Goal: Information Seeking & Learning: Check status

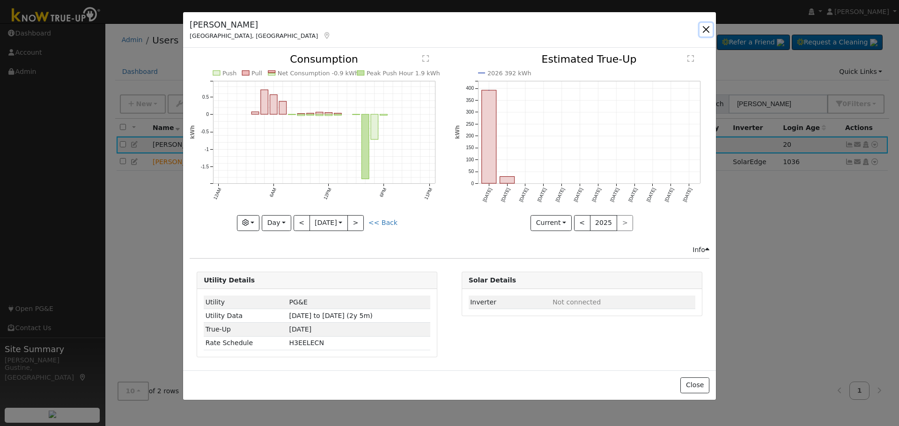
click at [709, 29] on button "button" at bounding box center [705, 29] width 13 height 13
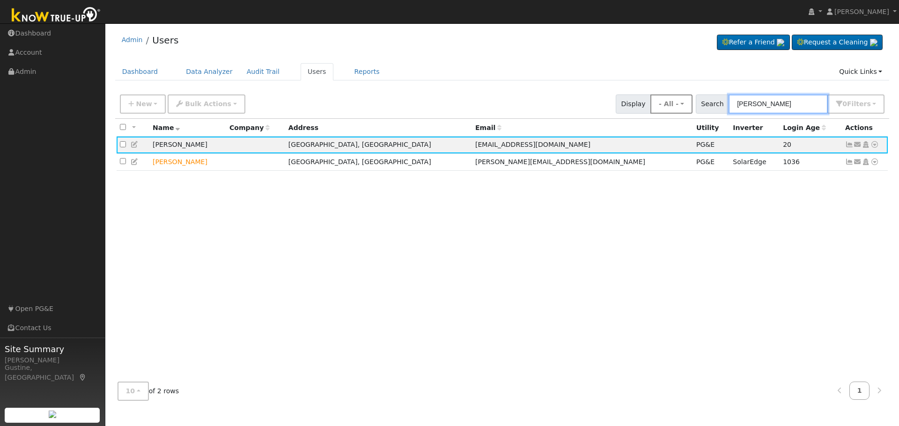
drag, startPoint x: 799, startPoint y: 96, endPoint x: 670, endPoint y: 95, distance: 129.2
click at [675, 95] on div "New Add User Quick Add Quick Connect Quick Convert Lead Bulk Actions Send Email…" at bounding box center [502, 102] width 768 height 22
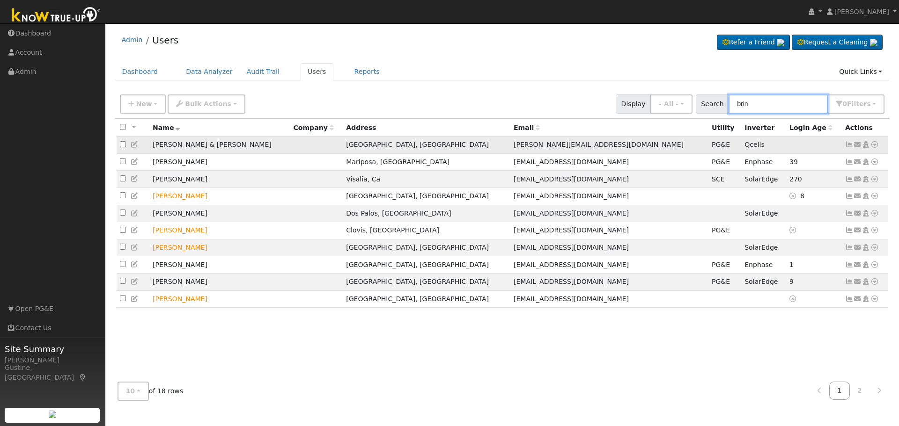
type input "brin"
click at [846, 147] on icon at bounding box center [849, 144] width 8 height 7
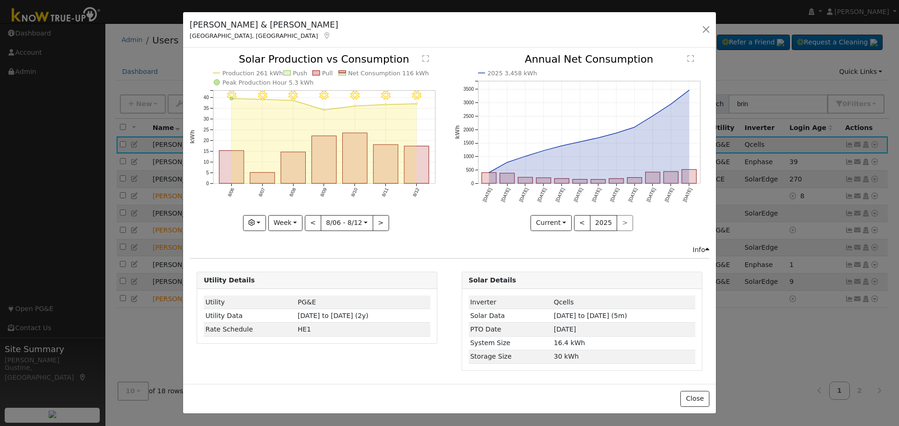
click at [418, 161] on rect "onclick=""" at bounding box center [416, 165] width 25 height 37
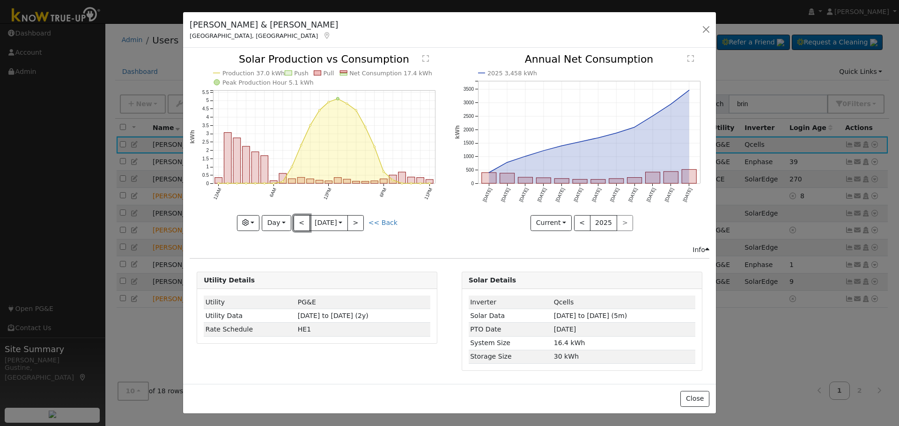
click at [304, 221] on button "<" at bounding box center [301, 223] width 16 height 16
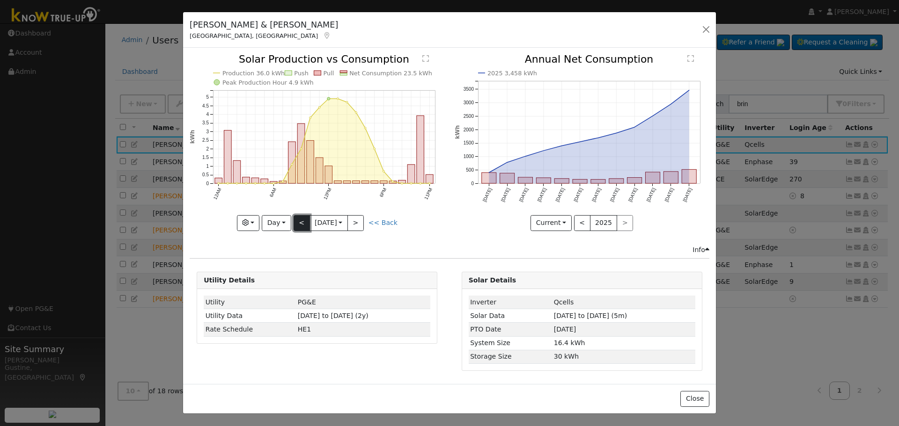
click at [303, 218] on button "<" at bounding box center [301, 223] width 16 height 16
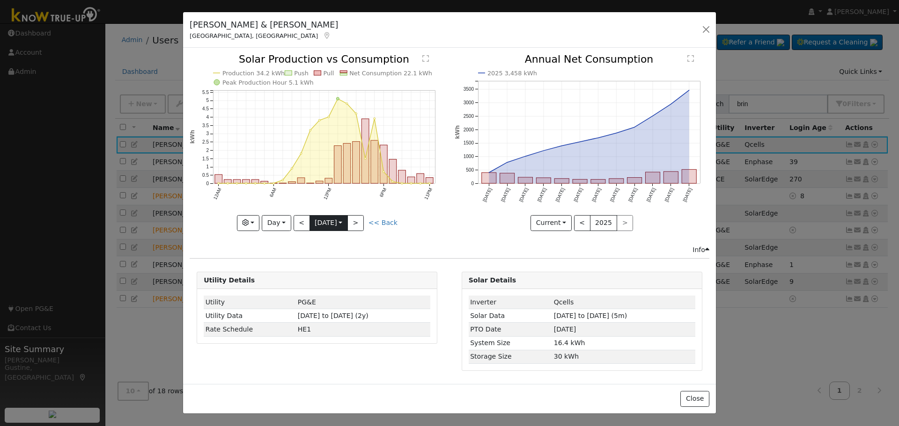
click at [310, 221] on input "[DATE]" at bounding box center [328, 223] width 37 height 15
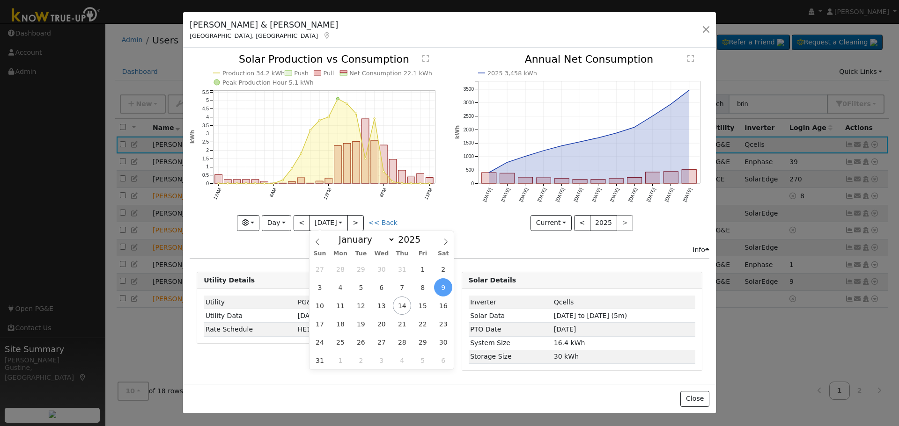
click at [296, 213] on icon "Production 34.2 kWh Push Pull Net Consumption 22.1 kWh Peak Production Hour 5.1…" at bounding box center [317, 142] width 255 height 176
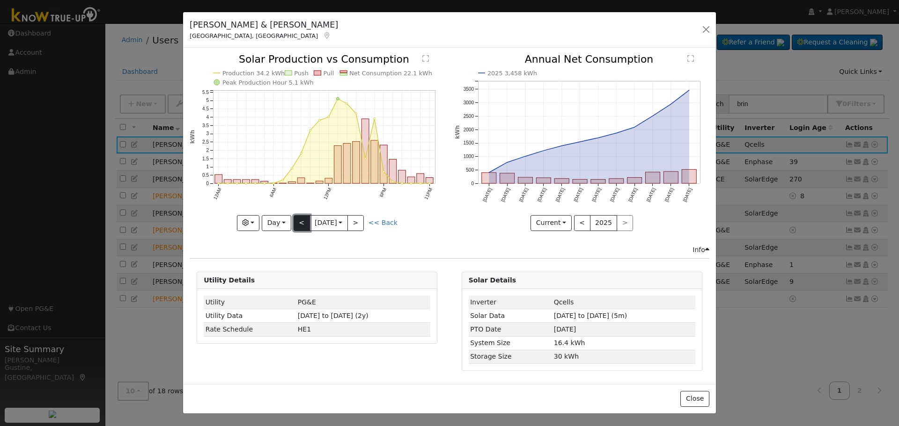
click at [301, 219] on button "<" at bounding box center [301, 223] width 16 height 16
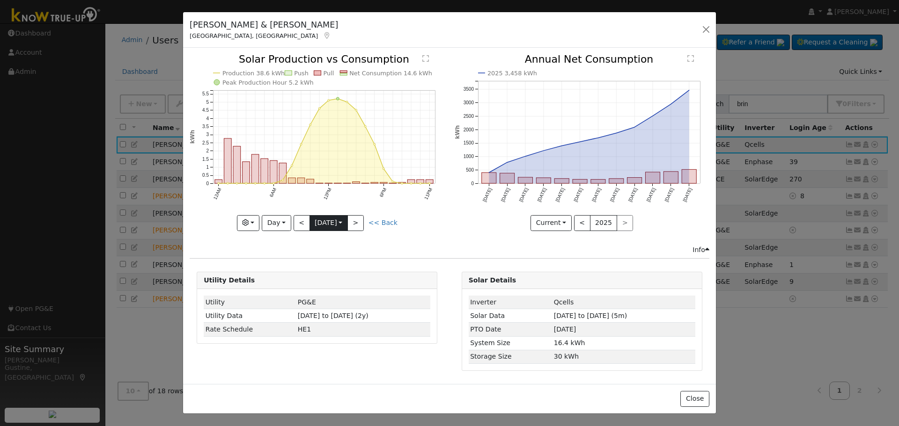
click at [314, 224] on input "[DATE]" at bounding box center [328, 223] width 37 height 15
click at [308, 224] on button "<" at bounding box center [301, 223] width 16 height 16
click at [304, 224] on button "<" at bounding box center [301, 223] width 16 height 16
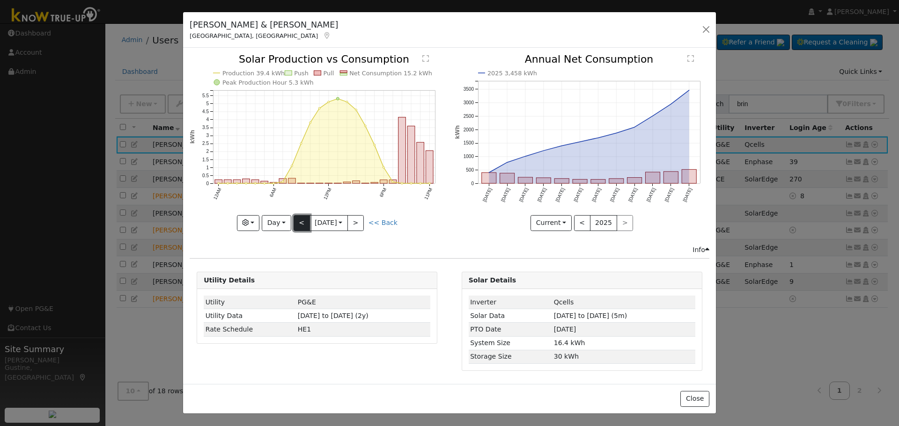
click at [304, 224] on button "<" at bounding box center [301, 223] width 16 height 16
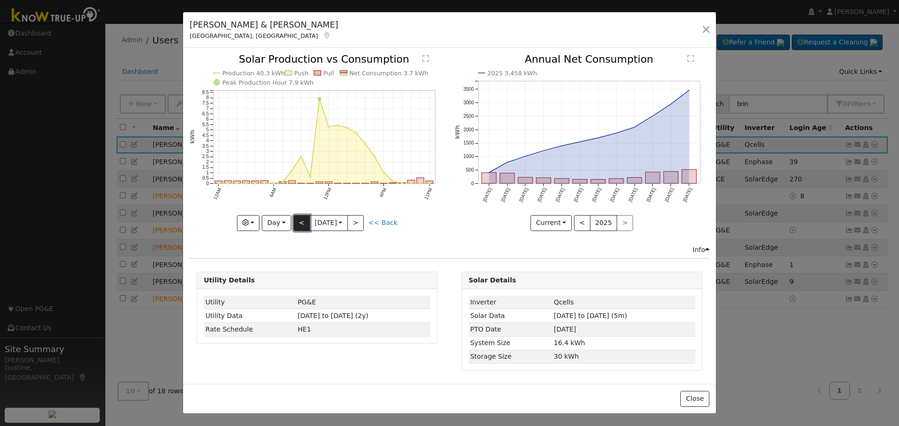
click at [304, 224] on button "<" at bounding box center [301, 223] width 16 height 16
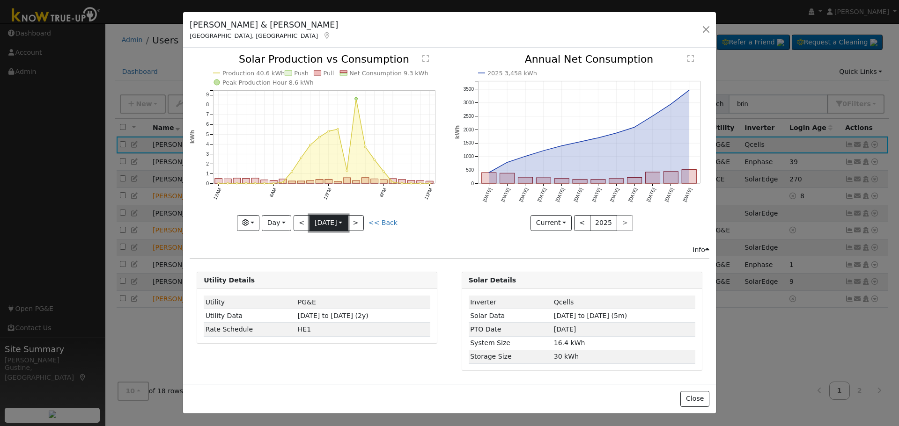
click at [309, 227] on button "8/04 [DATE]" at bounding box center [328, 223] width 38 height 16
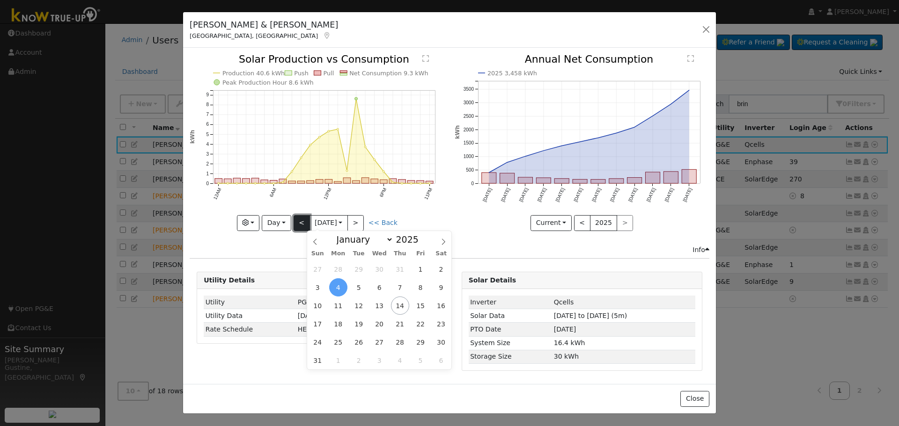
click at [301, 227] on button "<" at bounding box center [301, 223] width 16 height 16
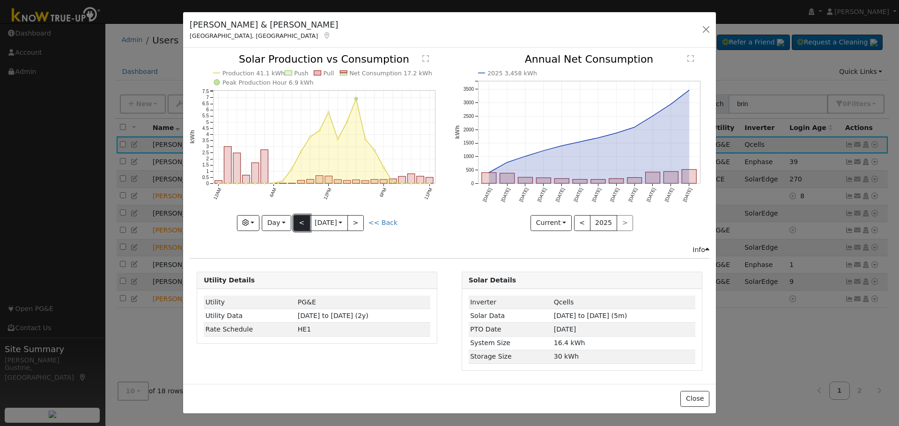
click at [301, 227] on button "<" at bounding box center [301, 223] width 16 height 16
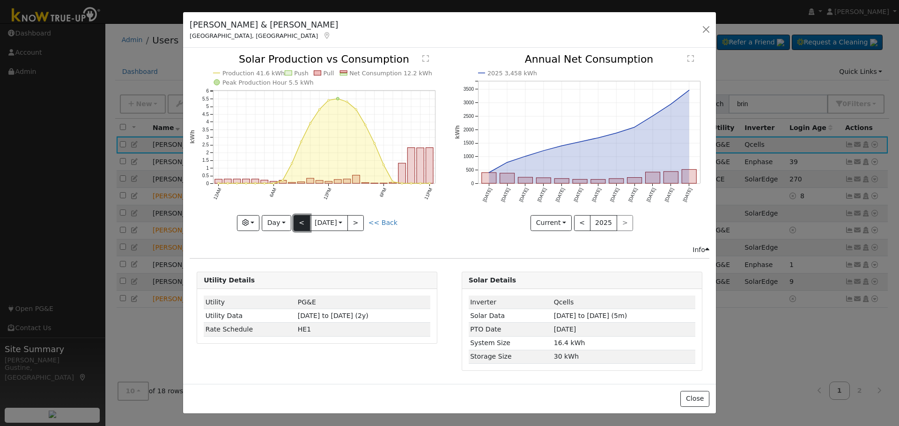
click at [301, 222] on button "<" at bounding box center [301, 223] width 16 height 16
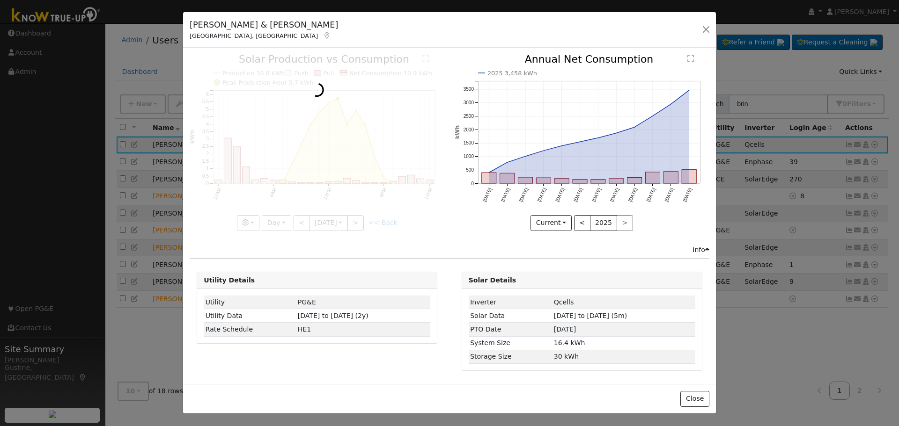
click at [301, 225] on div at bounding box center [317, 142] width 255 height 176
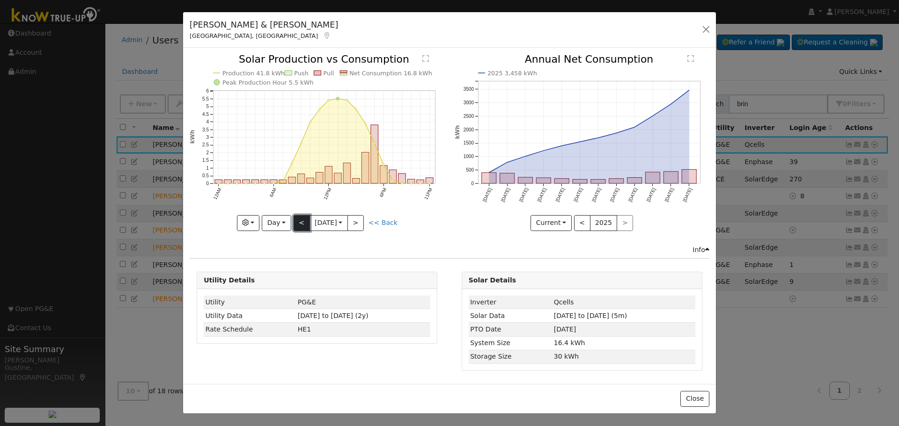
click at [301, 225] on button "<" at bounding box center [301, 223] width 16 height 16
click at [301, 225] on div "Production 41.7 kWh Push Pull Net Consumption 10.1 kWh Peak Production Hour 5.6…" at bounding box center [317, 142] width 255 height 176
click at [302, 221] on button "<" at bounding box center [301, 223] width 16 height 16
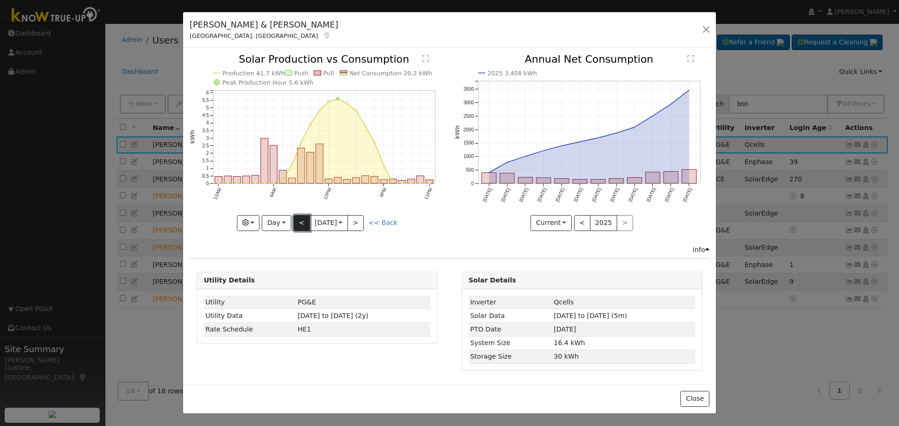
click at [302, 221] on button "<" at bounding box center [301, 223] width 16 height 16
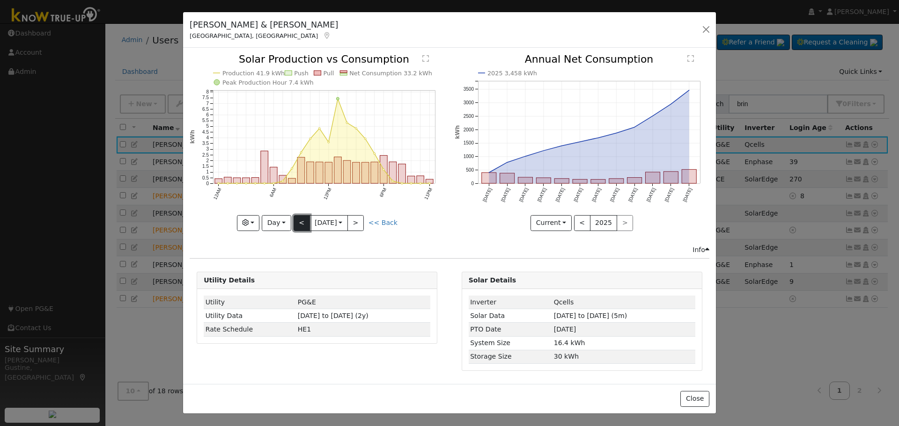
click at [302, 221] on button "<" at bounding box center [301, 223] width 16 height 16
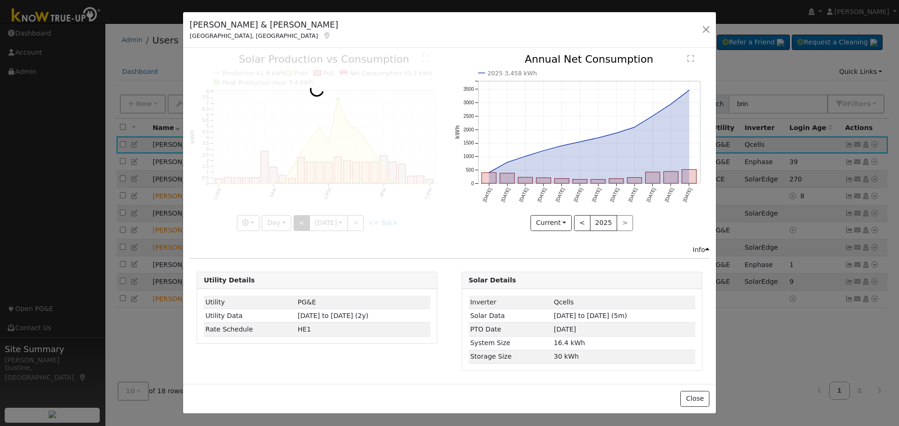
click at [302, 221] on div at bounding box center [317, 142] width 255 height 176
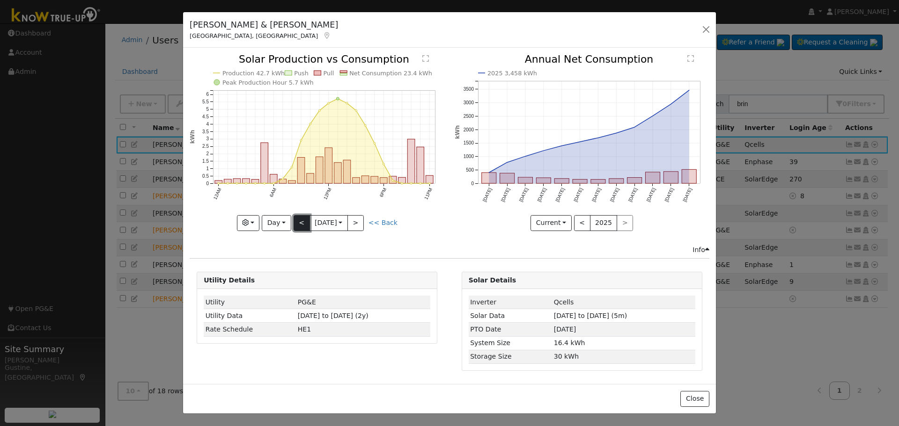
click at [302, 221] on button "<" at bounding box center [301, 223] width 16 height 16
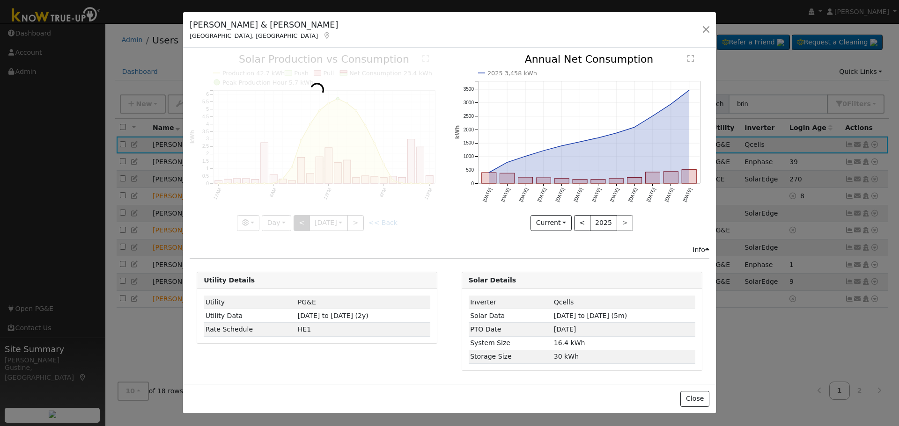
click at [302, 221] on div at bounding box center [317, 142] width 255 height 176
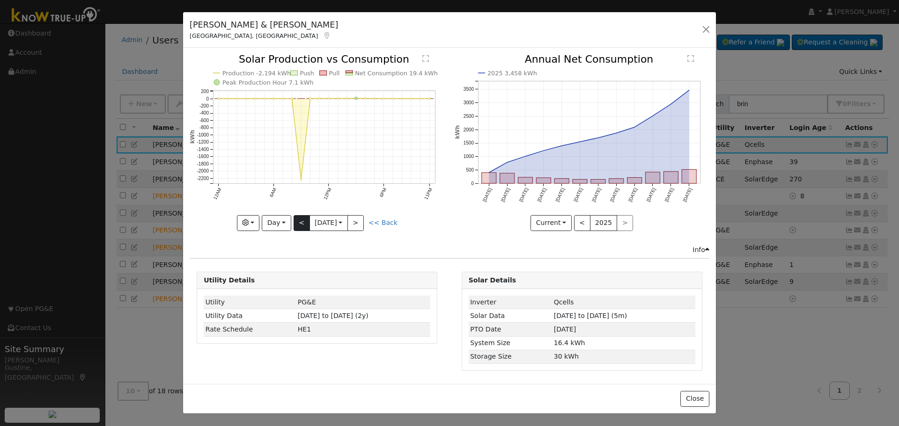
click at [302, 221] on div "Production -2,194 kWh Push Pull Net Consumption 19.4 kWh Peak Production Hour 7…" at bounding box center [317, 142] width 255 height 176
click at [302, 221] on button "<" at bounding box center [301, 223] width 16 height 16
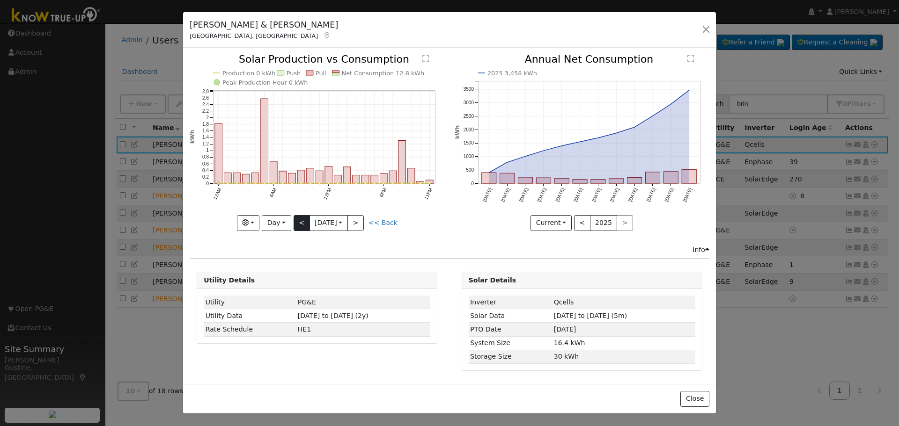
click at [302, 221] on div "Production 0 kWh Push Pull Net Consumption 12.8 kWh Peak Production Hour 0 kWh …" at bounding box center [317, 142] width 255 height 176
click at [302, 221] on button "<" at bounding box center [301, 223] width 16 height 16
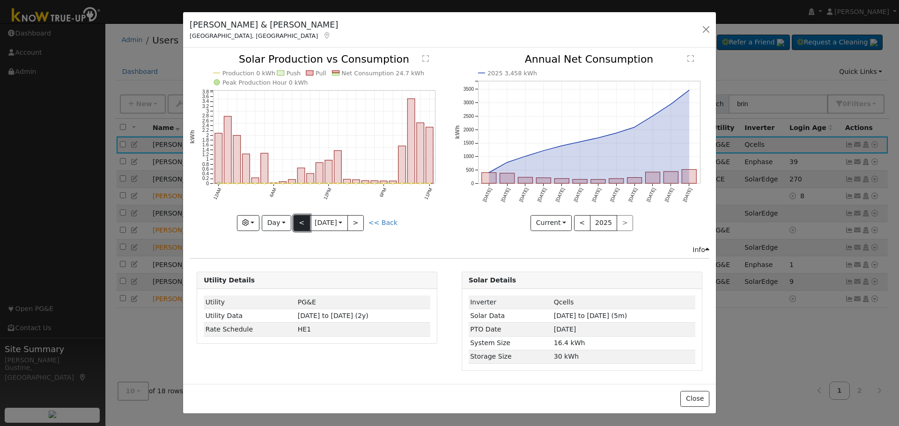
click at [302, 221] on button "<" at bounding box center [301, 223] width 16 height 16
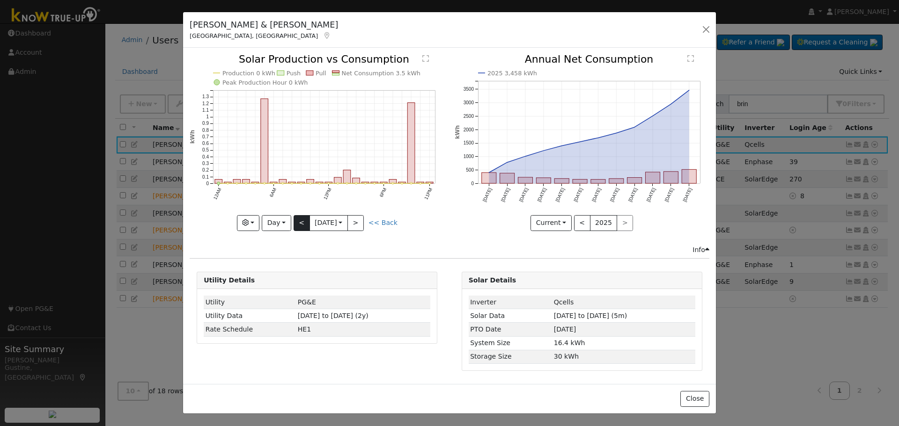
click at [302, 221] on div at bounding box center [317, 142] width 255 height 176
click at [302, 221] on button "<" at bounding box center [301, 223] width 16 height 16
click at [0, 0] on div at bounding box center [0, 0] width 0 height 0
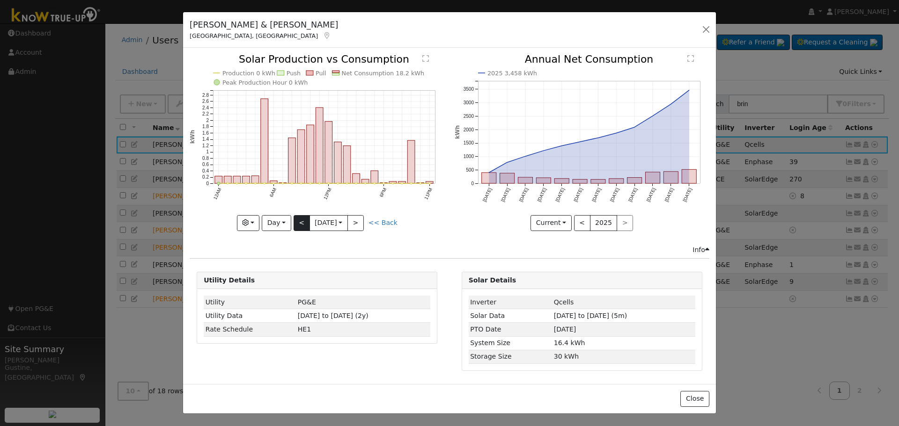
click at [302, 221] on div at bounding box center [317, 142] width 255 height 176
click at [302, 221] on button "<" at bounding box center [301, 223] width 16 height 16
click at [302, 221] on div at bounding box center [317, 142] width 255 height 176
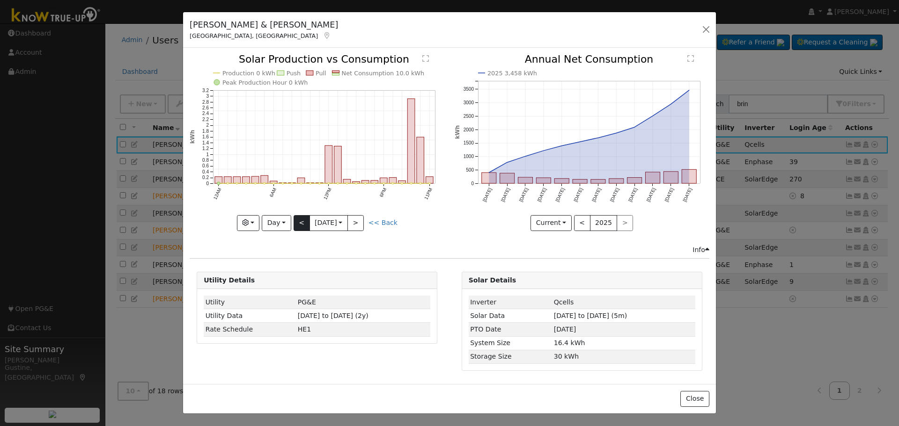
click at [302, 221] on div at bounding box center [317, 142] width 255 height 176
click at [302, 221] on button "<" at bounding box center [301, 223] width 16 height 16
click at [302, 221] on div at bounding box center [317, 142] width 255 height 176
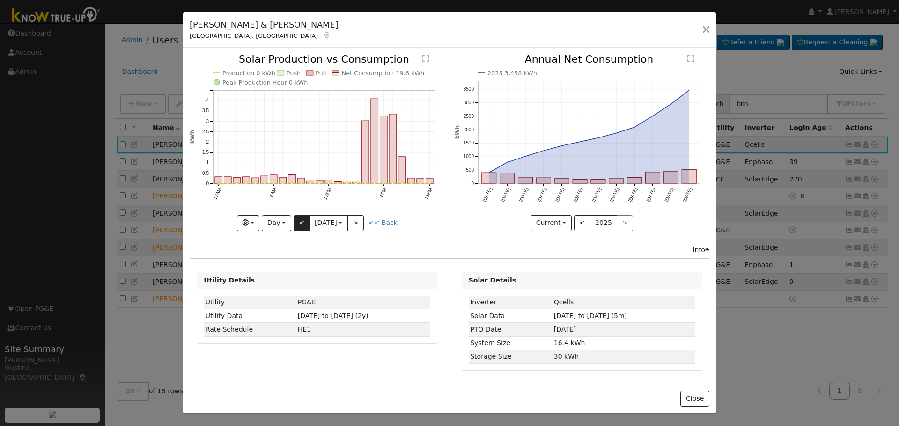
click at [302, 221] on div at bounding box center [317, 142] width 255 height 176
click at [302, 221] on div "Production 0 kWh Push Pull Net Consumption 19.6 kWh Peak Production Hour 0 kWh …" at bounding box center [317, 142] width 255 height 176
click at [302, 221] on button "<" at bounding box center [301, 223] width 16 height 16
click at [0, 0] on div at bounding box center [0, 0] width 0 height 0
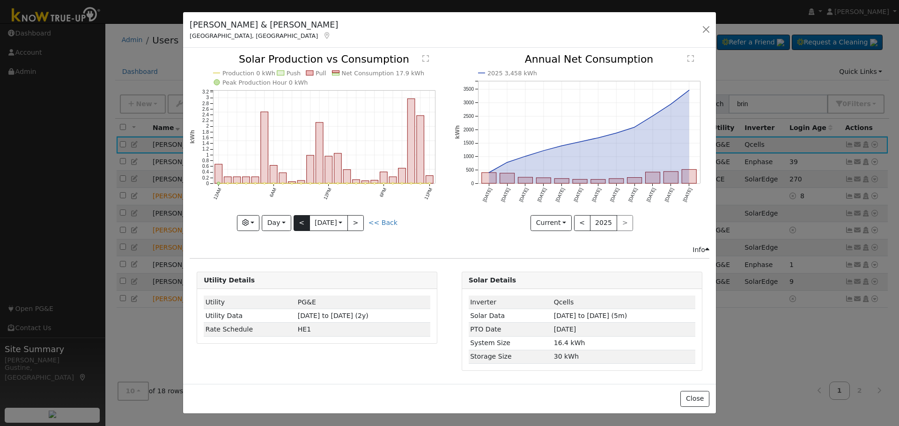
click at [302, 221] on div at bounding box center [317, 142] width 255 height 176
click at [302, 221] on div "Production 0 kWh Push Pull Net Consumption 17.9 kWh Peak Production Hour 0 kWh …" at bounding box center [317, 142] width 255 height 176
click at [302, 221] on button "<" at bounding box center [301, 223] width 16 height 16
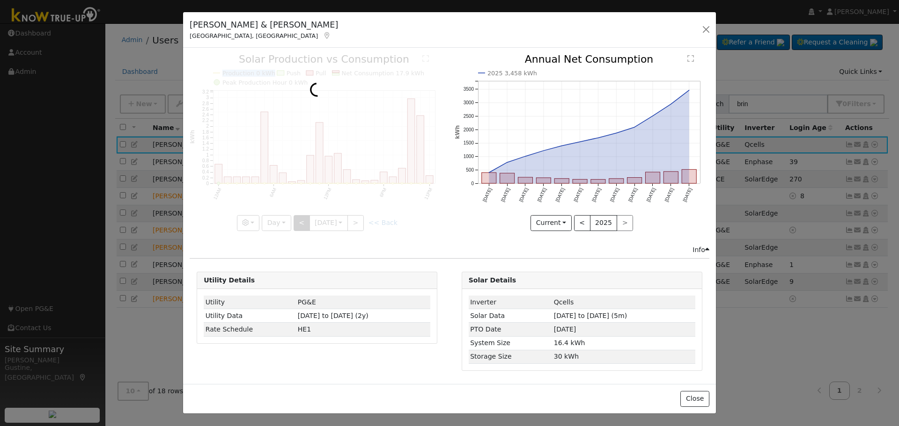
click at [302, 221] on div at bounding box center [317, 142] width 255 height 176
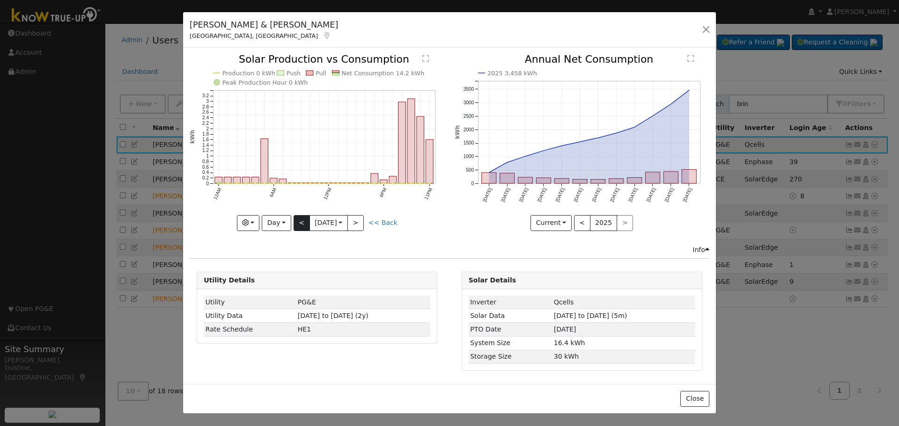
click at [302, 221] on div at bounding box center [317, 142] width 255 height 176
click at [302, 221] on button "<" at bounding box center [301, 223] width 16 height 16
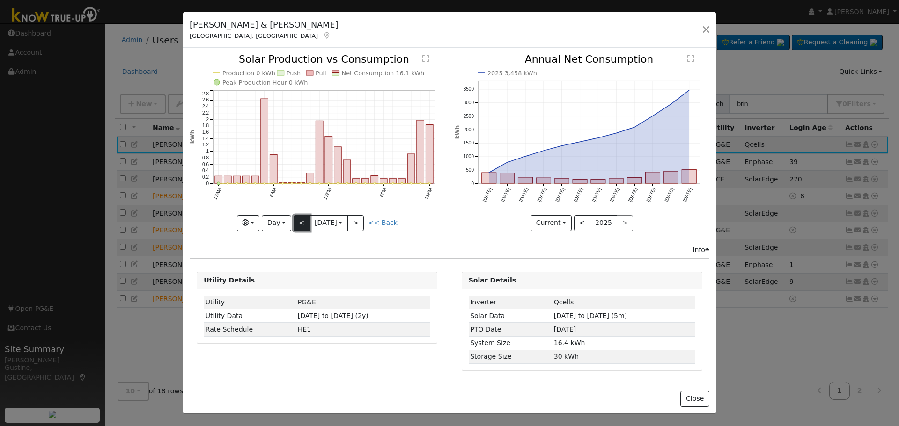
click at [302, 220] on button "<" at bounding box center [301, 223] width 16 height 16
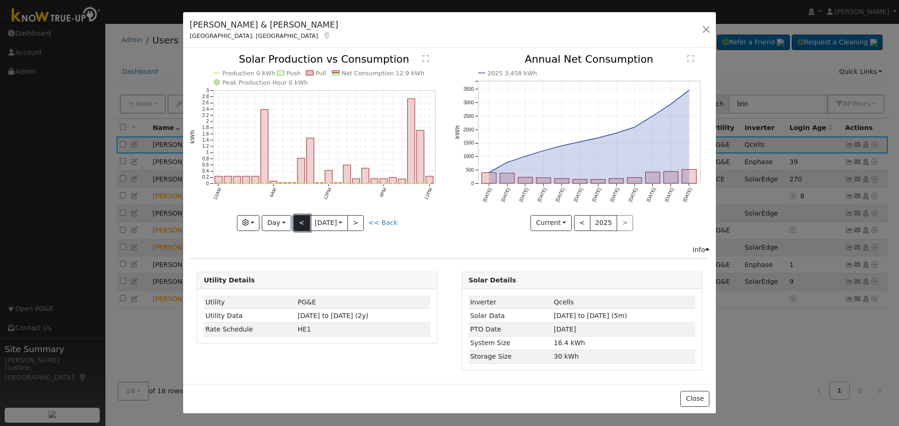
click at [302, 220] on button "<" at bounding box center [301, 223] width 16 height 16
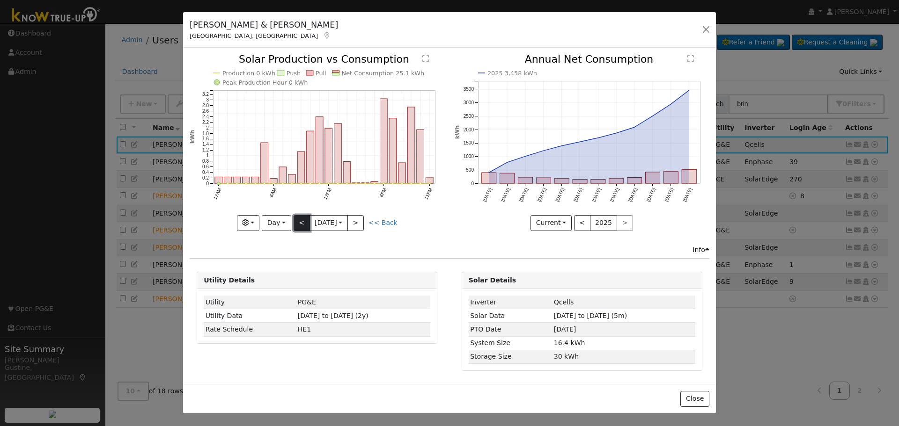
click at [302, 220] on button "<" at bounding box center [301, 223] width 16 height 16
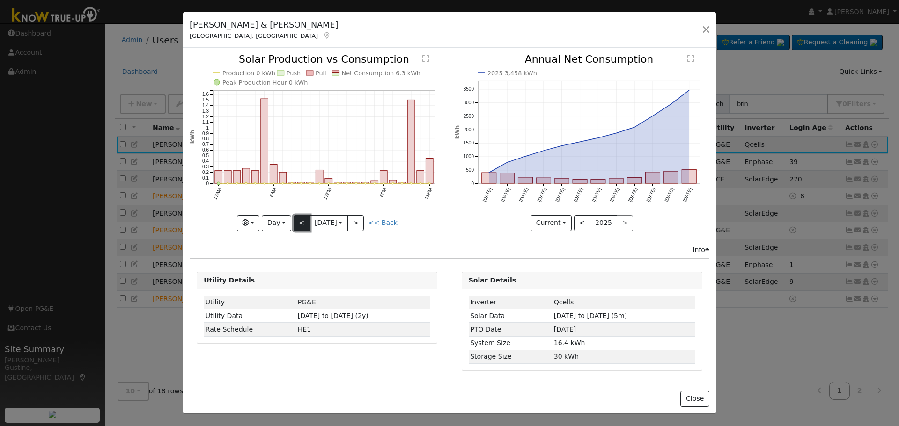
click at [302, 220] on button "<" at bounding box center [301, 223] width 16 height 16
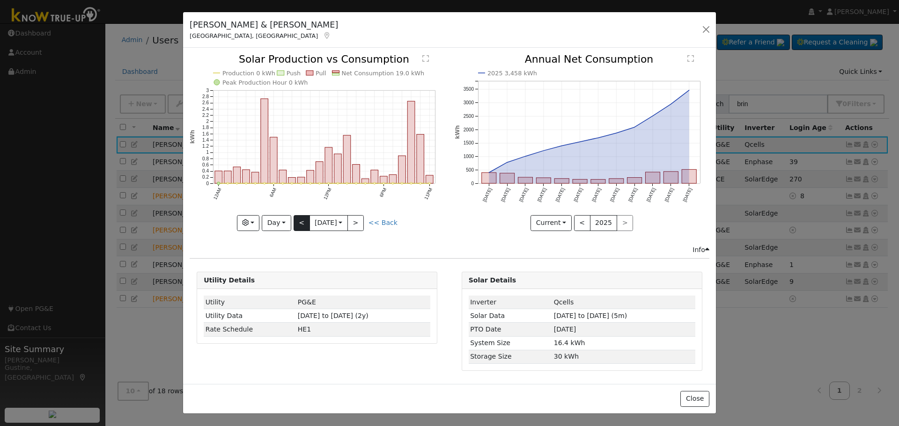
click at [302, 220] on div "Production 0 kWh Push Pull Net Consumption 19.0 kWh Peak Production Hour 0 kWh …" at bounding box center [317, 142] width 255 height 176
click at [302, 220] on button "<" at bounding box center [301, 223] width 16 height 16
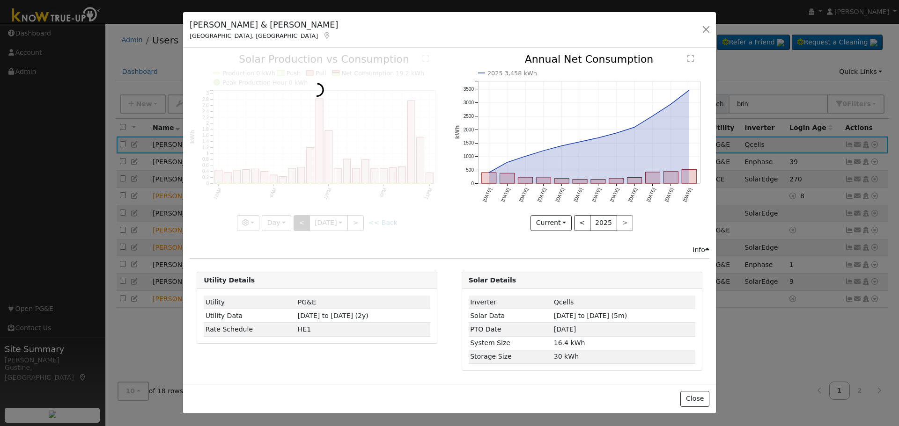
click at [302, 220] on div at bounding box center [317, 142] width 255 height 176
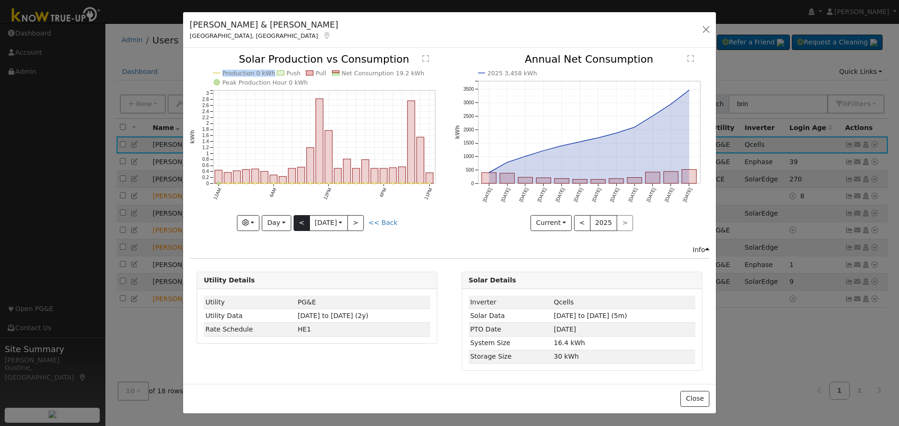
click at [302, 220] on div "Production 0 kWh Push Pull Net Consumption 19.2 kWh Peak Production Hour 0 kWh …" at bounding box center [317, 142] width 255 height 176
click at [302, 220] on button "<" at bounding box center [301, 223] width 16 height 16
click at [0, 0] on div at bounding box center [0, 0] width 0 height 0
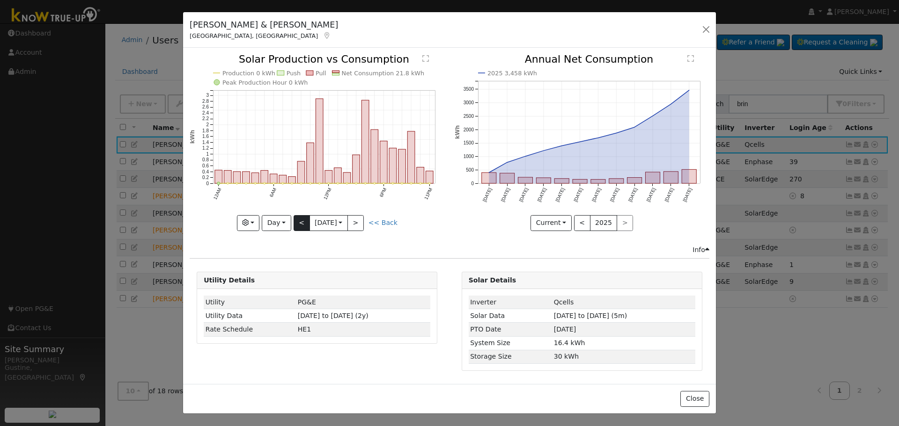
click at [302, 220] on div at bounding box center [317, 142] width 255 height 176
click at [302, 220] on button "<" at bounding box center [301, 223] width 16 height 16
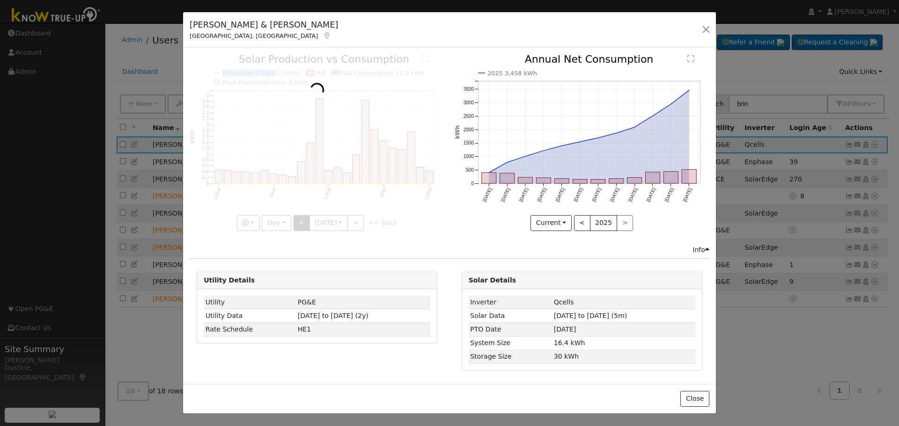
click at [302, 220] on div at bounding box center [317, 142] width 255 height 176
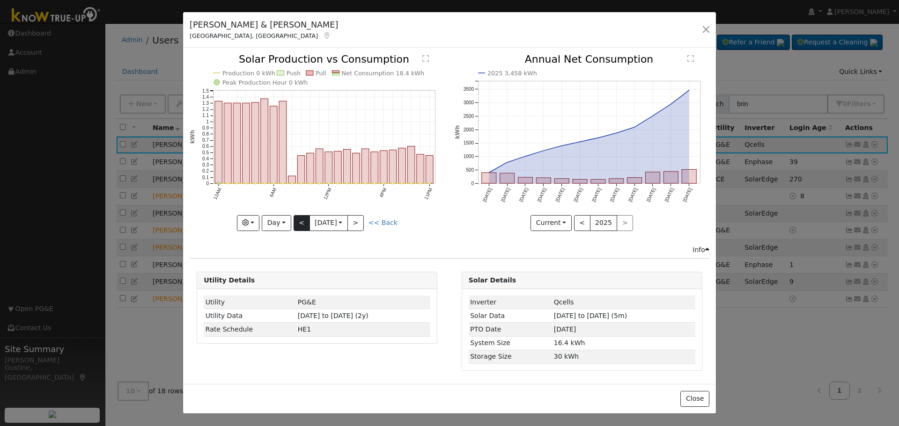
click at [302, 220] on div at bounding box center [317, 142] width 255 height 176
click at [302, 220] on div "Production 0 kWh Push Pull Net Consumption 18.4 kWh Peak Production Hour 0 kWh …" at bounding box center [317, 142] width 255 height 176
click at [302, 220] on button "<" at bounding box center [301, 223] width 16 height 16
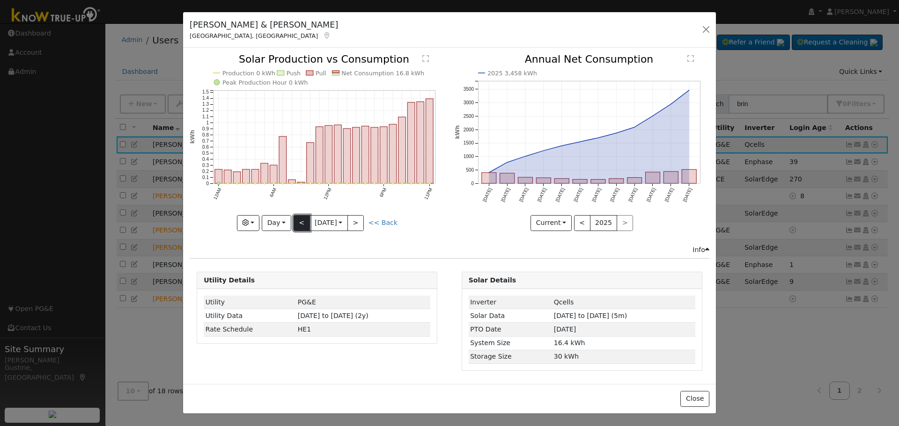
click at [307, 227] on button "<" at bounding box center [301, 223] width 16 height 16
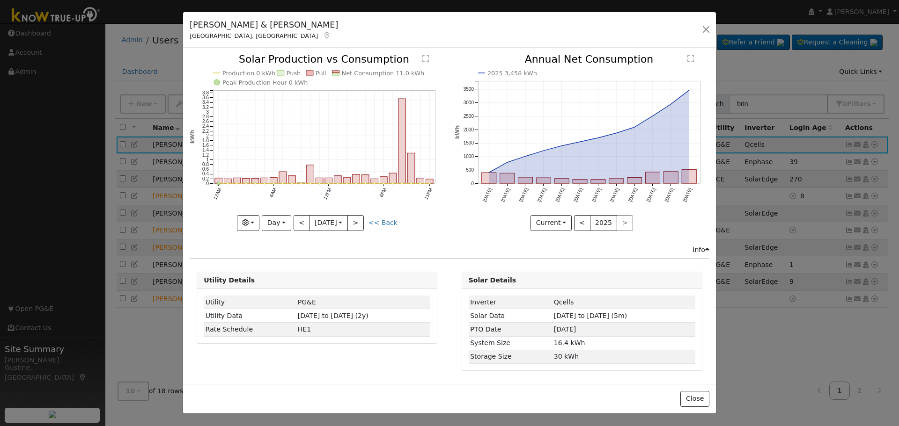
click at [323, 38] on icon at bounding box center [327, 35] width 8 height 7
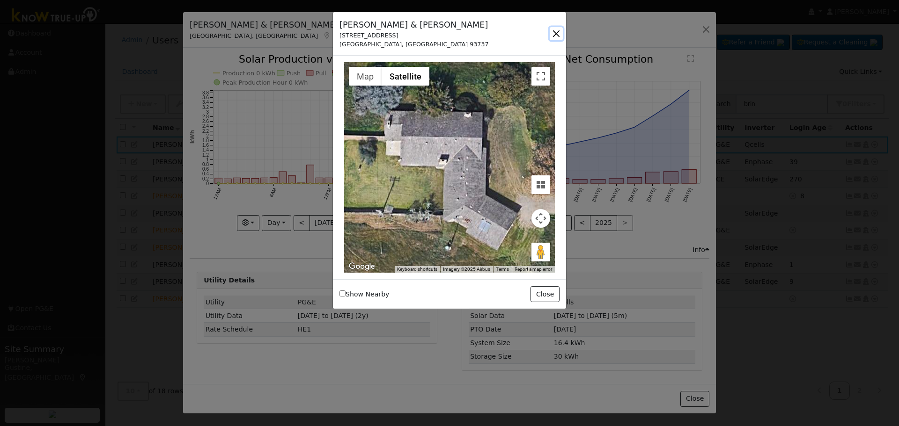
click at [559, 29] on button "button" at bounding box center [556, 33] width 13 height 13
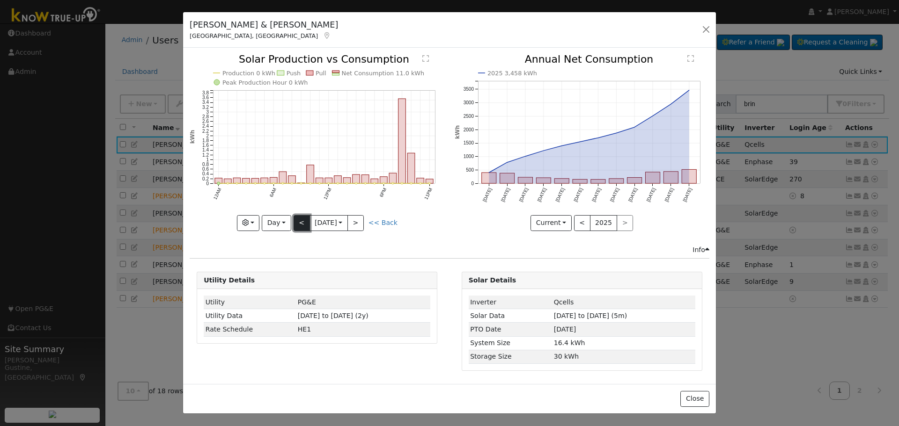
click at [293, 218] on button "<" at bounding box center [301, 223] width 16 height 16
type input "[DATE]"
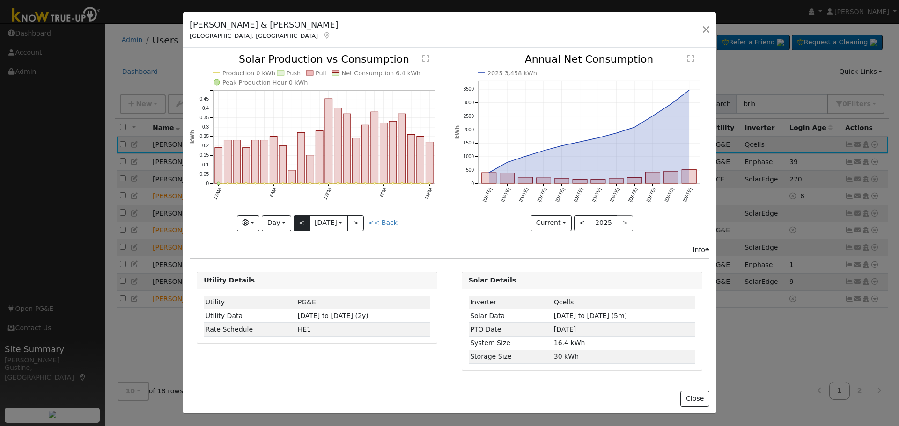
click at [292, 218] on icon "Production 0 kWh Push Pull Net Consumption 6.4 kWh Peak Production Hour 0 kWh 1…" at bounding box center [317, 142] width 255 height 176
click at [708, 29] on button "button" at bounding box center [705, 29] width 13 height 13
